Goal: Task Accomplishment & Management: Complete application form

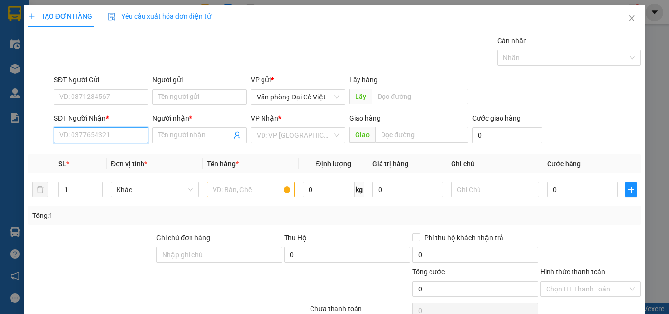
click at [97, 138] on input "SĐT Người Nhận *" at bounding box center [101, 135] width 95 height 16
click at [87, 154] on div "0866004907 - A HƯNG" at bounding box center [100, 154] width 82 height 11
type input "0866004907"
type input "A HƯNG"
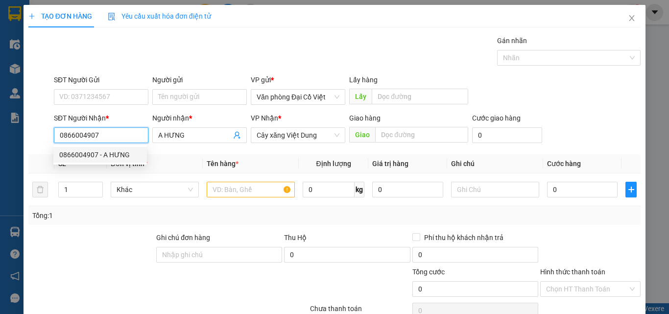
type input "100.000"
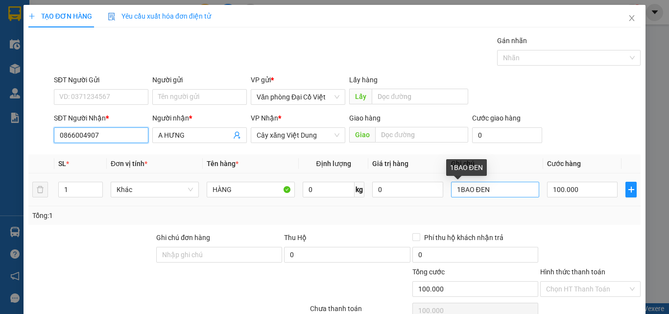
type input "0866004907"
drag, startPoint x: 484, startPoint y: 189, endPoint x: 455, endPoint y: 190, distance: 29.4
click at [455, 190] on input "1BAO ĐEN" at bounding box center [495, 190] width 88 height 16
click at [454, 190] on input "1BAO ĐEN" at bounding box center [495, 190] width 88 height 16
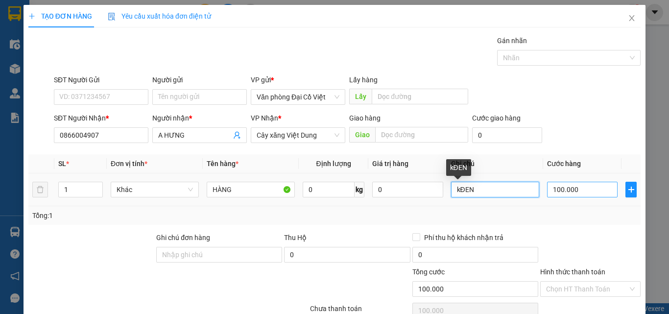
type input "kĐEN"
click at [555, 185] on input "100.000" at bounding box center [582, 190] width 71 height 16
type input "5"
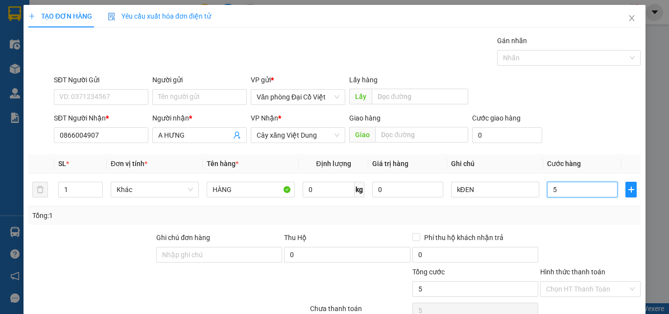
type input "50"
type input "50.000"
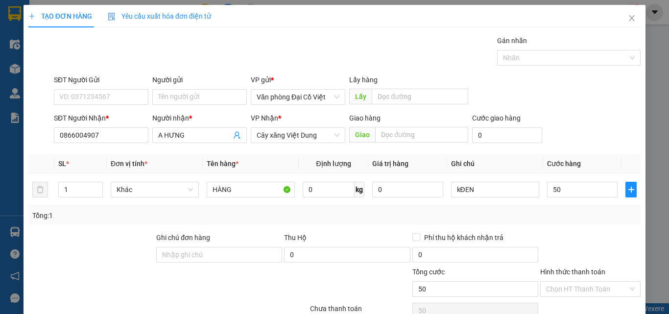
type input "50.000"
click at [561, 213] on div "Tổng: 1" at bounding box center [334, 215] width 605 height 11
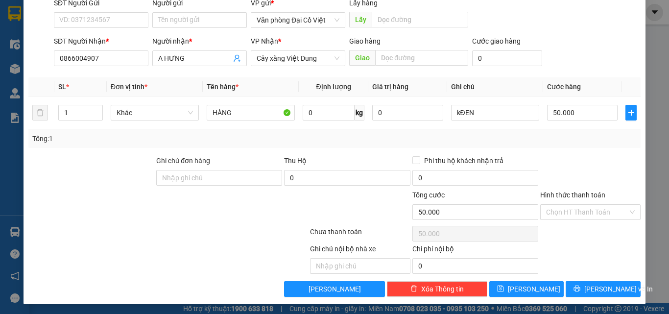
scroll to position [79, 0]
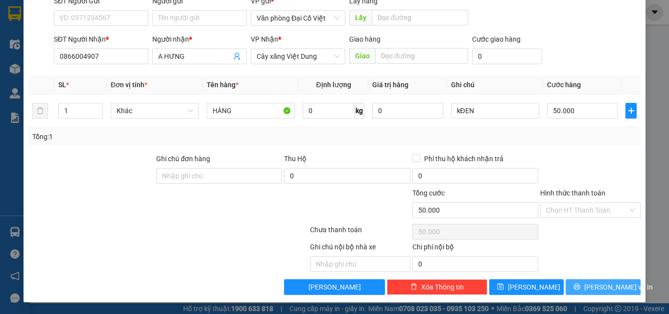
click at [581, 289] on icon "printer" at bounding box center [577, 286] width 7 height 7
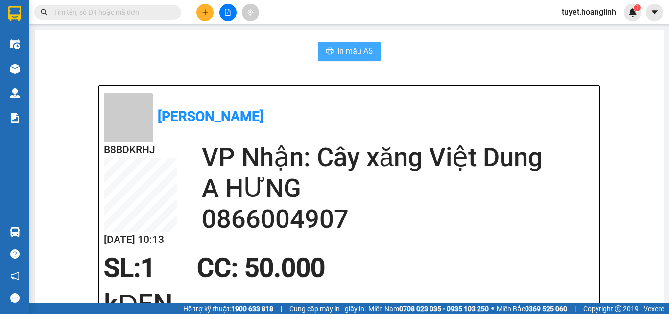
click at [356, 49] on span "In mẫu A5" at bounding box center [355, 51] width 35 height 12
click at [199, 12] on button at bounding box center [205, 12] width 17 height 17
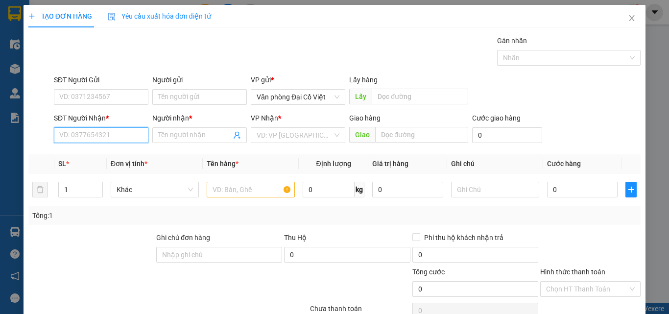
click at [79, 134] on input "SĐT Người Nhận *" at bounding box center [101, 135] width 95 height 16
click at [92, 152] on div "0912530114 - CHÚ BANG" at bounding box center [100, 154] width 82 height 11
type input "0912530114"
type input "CHÚ BANG"
type input "NMXM"
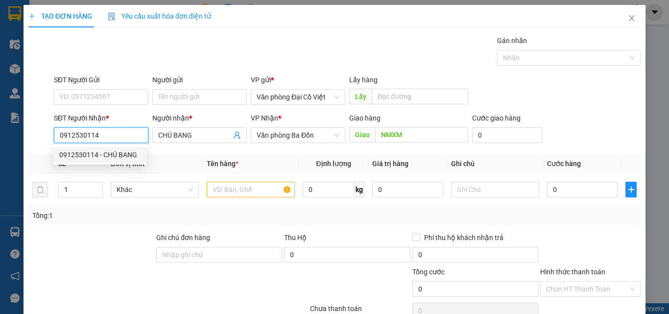
type input "50.000"
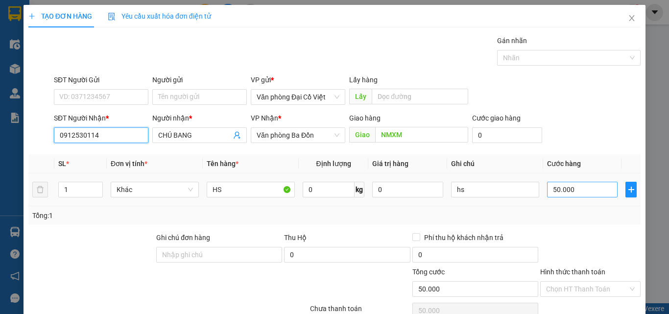
type input "0912530114"
click at [581, 195] on input "50.000" at bounding box center [582, 190] width 71 height 16
type input "0"
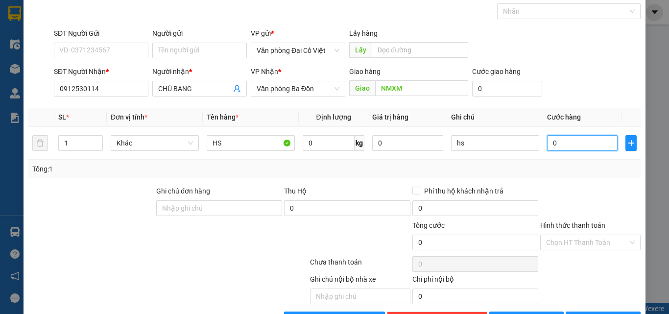
scroll to position [79, 0]
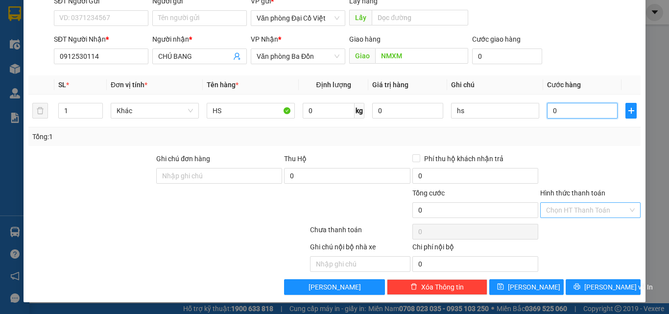
type input "0"
click at [567, 210] on input "Hình thức thanh toán" at bounding box center [587, 210] width 82 height 15
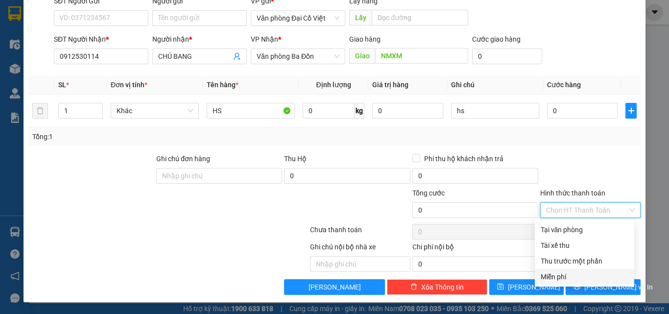
click at [551, 275] on div "Miễn phí" at bounding box center [585, 276] width 88 height 11
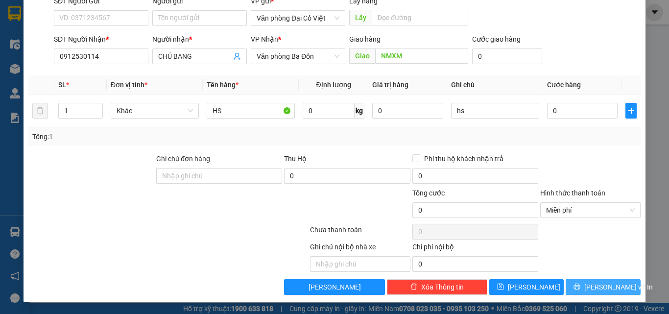
click at [578, 286] on icon "printer" at bounding box center [577, 286] width 7 height 7
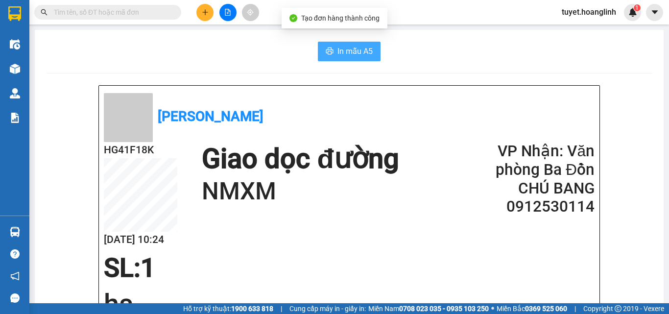
click at [345, 59] on button "In mẫu A5" at bounding box center [349, 52] width 63 height 20
